Goal: Communication & Community: Answer question/provide support

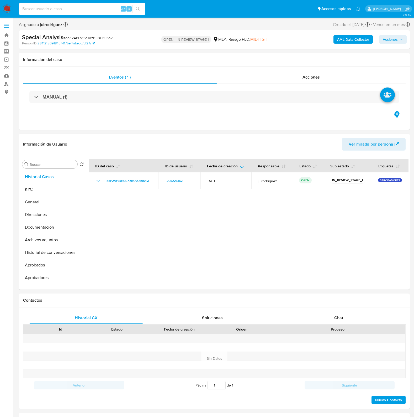
select select "10"
type input "qoF2AFLsEStuXzBC9C695nvI"
click at [100, 9] on input "qoF2AFLsEStuXzBC9C695nvI" at bounding box center [82, 9] width 126 height 7
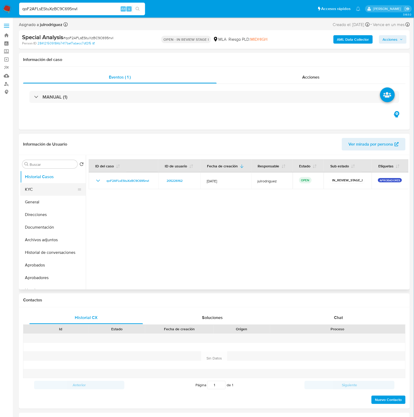
click at [47, 195] on button "KYC" at bounding box center [50, 189] width 61 height 13
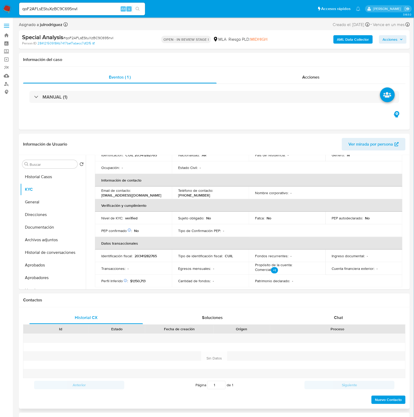
scroll to position [131, 0]
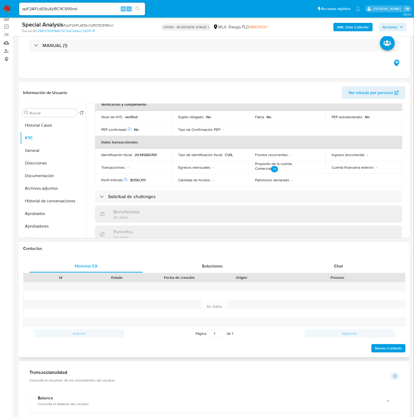
click at [340, 279] on div "Proceso" at bounding box center [338, 277] width 128 height 5
click at [336, 269] on span "Chat" at bounding box center [339, 266] width 9 height 6
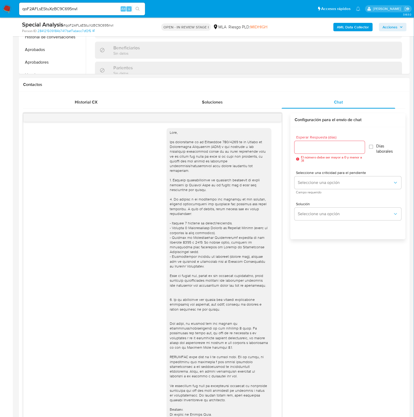
scroll to position [16, 0]
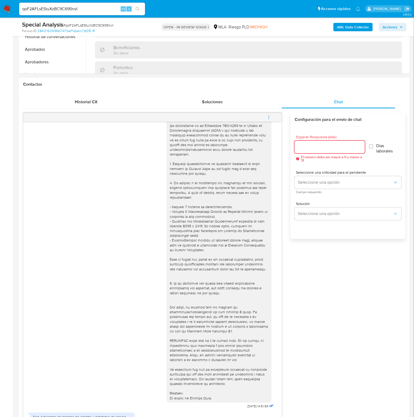
click at [308, 147] on input "Esperar Respuesta (días)" at bounding box center [330, 147] width 70 height 7
type input "3"
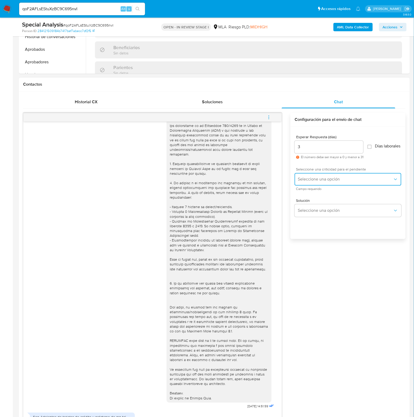
click at [313, 185] on button "Seleccione una opción" at bounding box center [348, 179] width 107 height 13
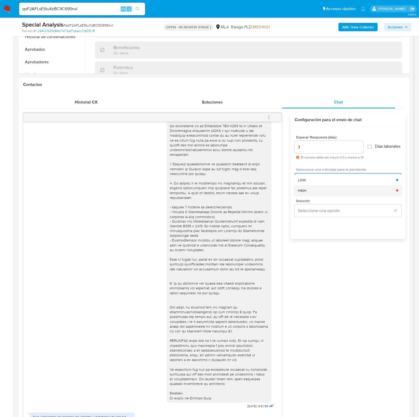
click at [309, 195] on div "HIGH" at bounding box center [347, 190] width 98 height 11
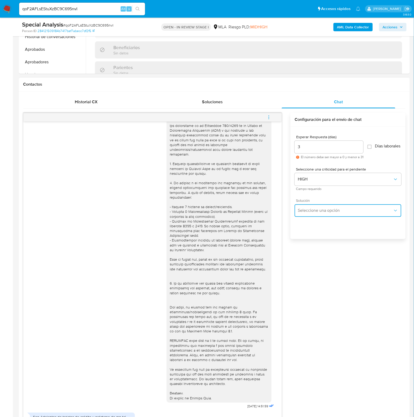
click at [311, 211] on span "Seleccione una opción" at bounding box center [345, 210] width 95 height 5
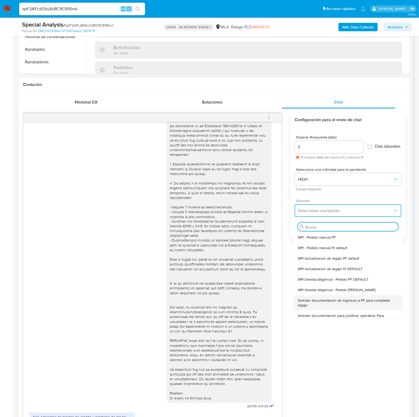
click at [343, 301] on span "Solicitar documentacion de ingresos a PF para completar legajo" at bounding box center [348, 302] width 101 height 9
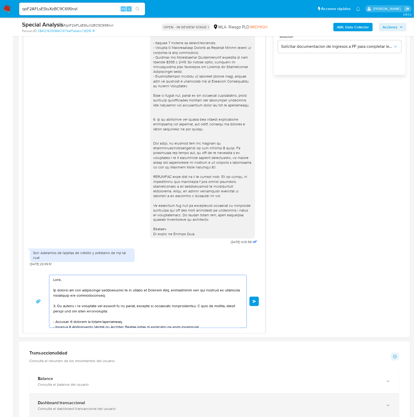
scroll to position [108, 0]
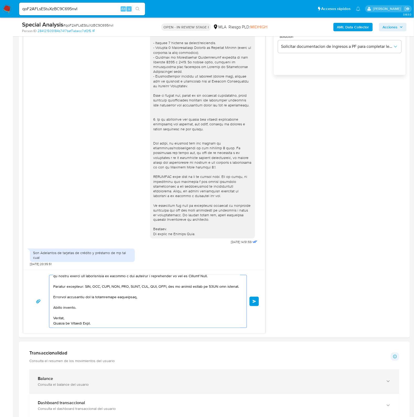
drag, startPoint x: 110, startPoint y: 282, endPoint x: 173, endPoint y: 368, distance: 106.3
click at [192, 404] on div "Información de Usuario Ver mirada por persona Buscar Volver al orden por defect…" at bounding box center [214, 307] width 391 height 1107
type textarea "Hola,"
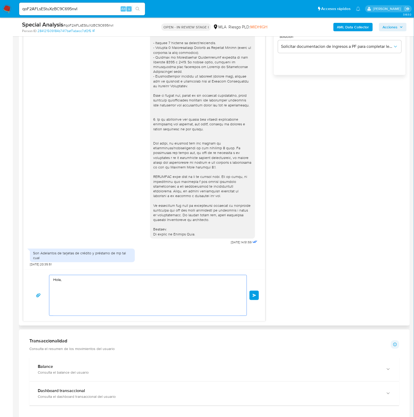
scroll to position [0, 0]
click at [0, 276] on html "Pausado Ver notificaciones qoF2AFLsEStuXzBC9C695nvI Alt s Accesos rápidos Presi…" at bounding box center [207, 257] width 414 height 1236
paste textarea "Buenas tardes, Queremos aclararte que la Resolución General ARCA 5696/2025 indi…"
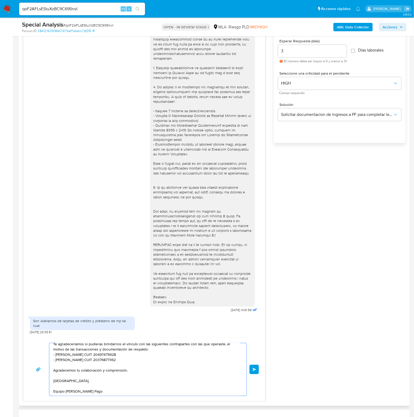
scroll to position [328, 0]
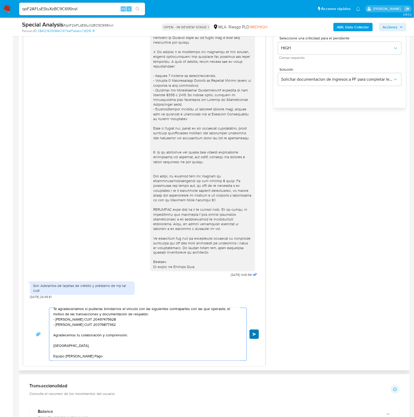
type textarea "Buenas tardes, Queremos aclararte que la Resolución General ARCA 5696/2025 indi…"
click at [255, 333] on span "Enviar" at bounding box center [255, 333] width 4 height 3
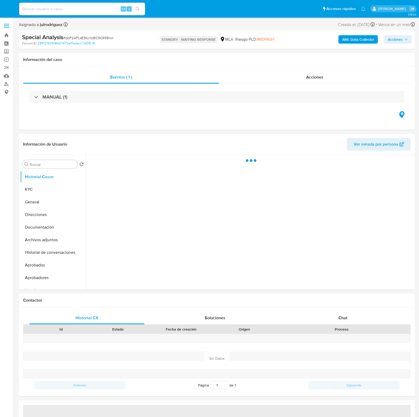
select select "10"
